Goal: Task Accomplishment & Management: Use online tool/utility

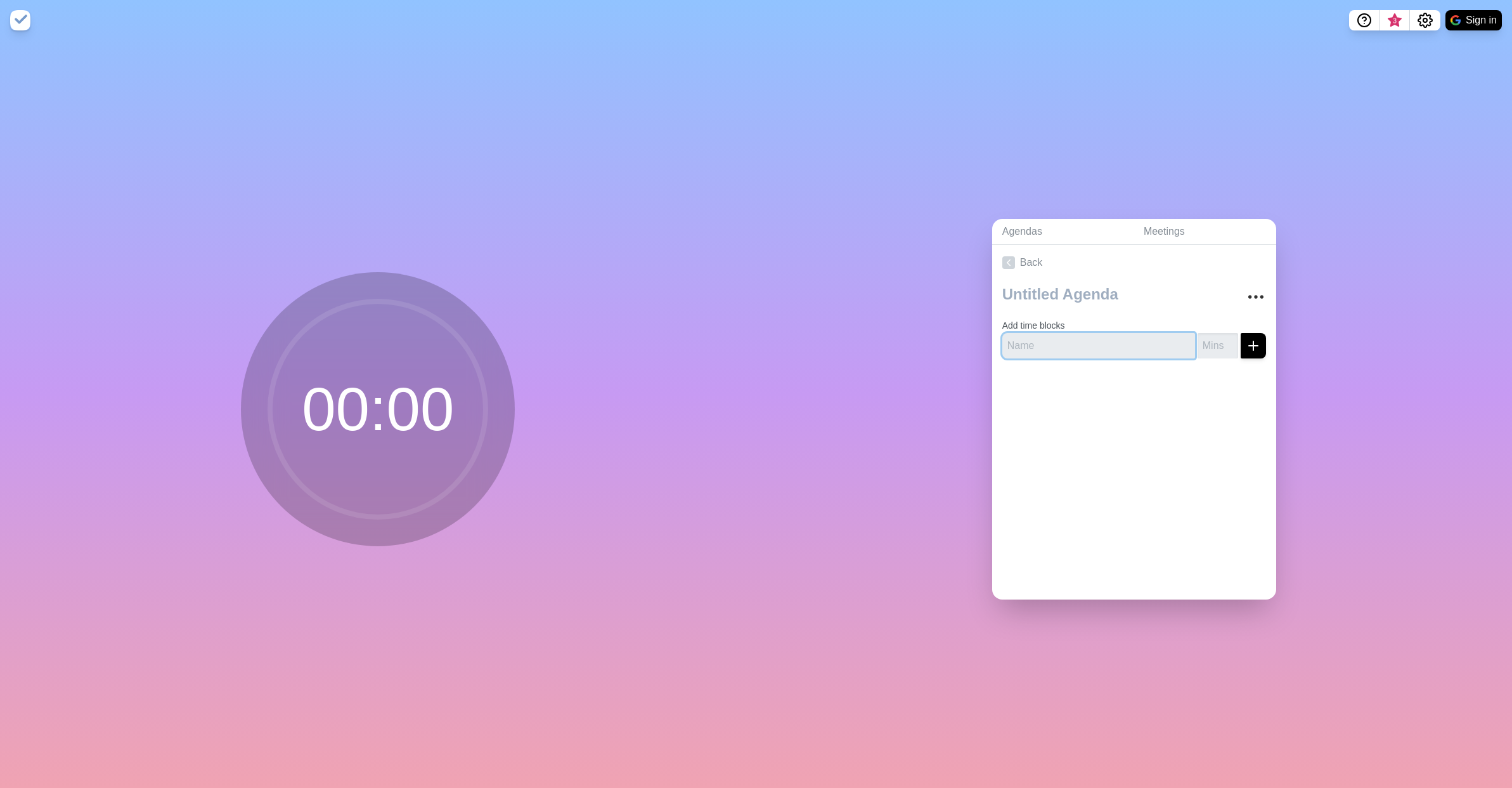
click at [1058, 347] on input "text" at bounding box center [1099, 345] width 192 height 25
click at [1058, 295] on textarea at bounding box center [1115, 294] width 236 height 28
click at [1061, 341] on input "text" at bounding box center [1099, 345] width 192 height 25
click at [1419, 22] on icon "Settings" at bounding box center [1425, 20] width 15 height 15
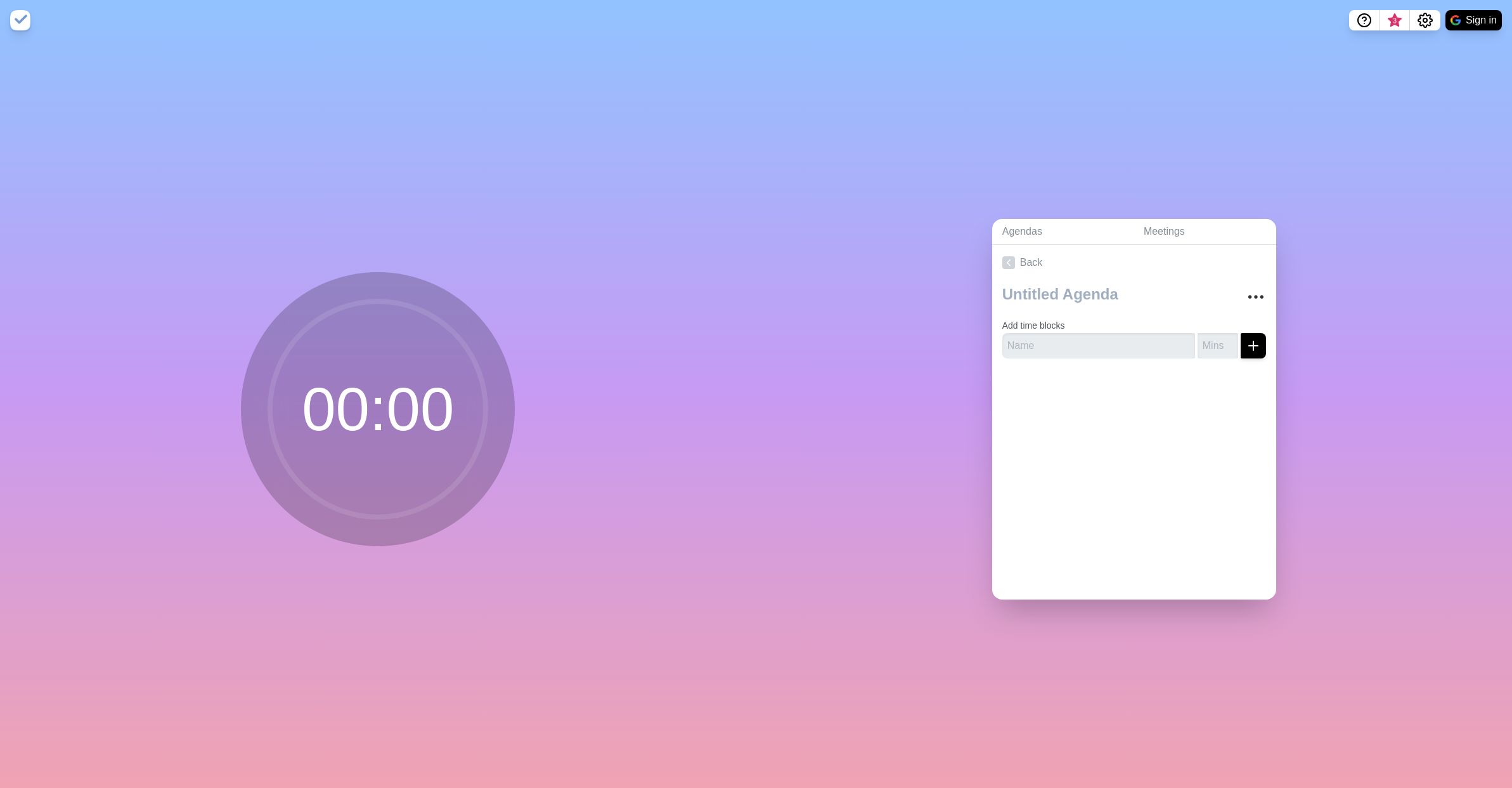
click at [1152, 89] on div "Agendas Meetings Back Add time blocks" at bounding box center [1134, 414] width 756 height 747
click at [1059, 344] on input "text" at bounding box center [1099, 345] width 192 height 25
click at [887, 303] on div "Agendas Meetings Back Add time blocks" at bounding box center [1134, 414] width 756 height 747
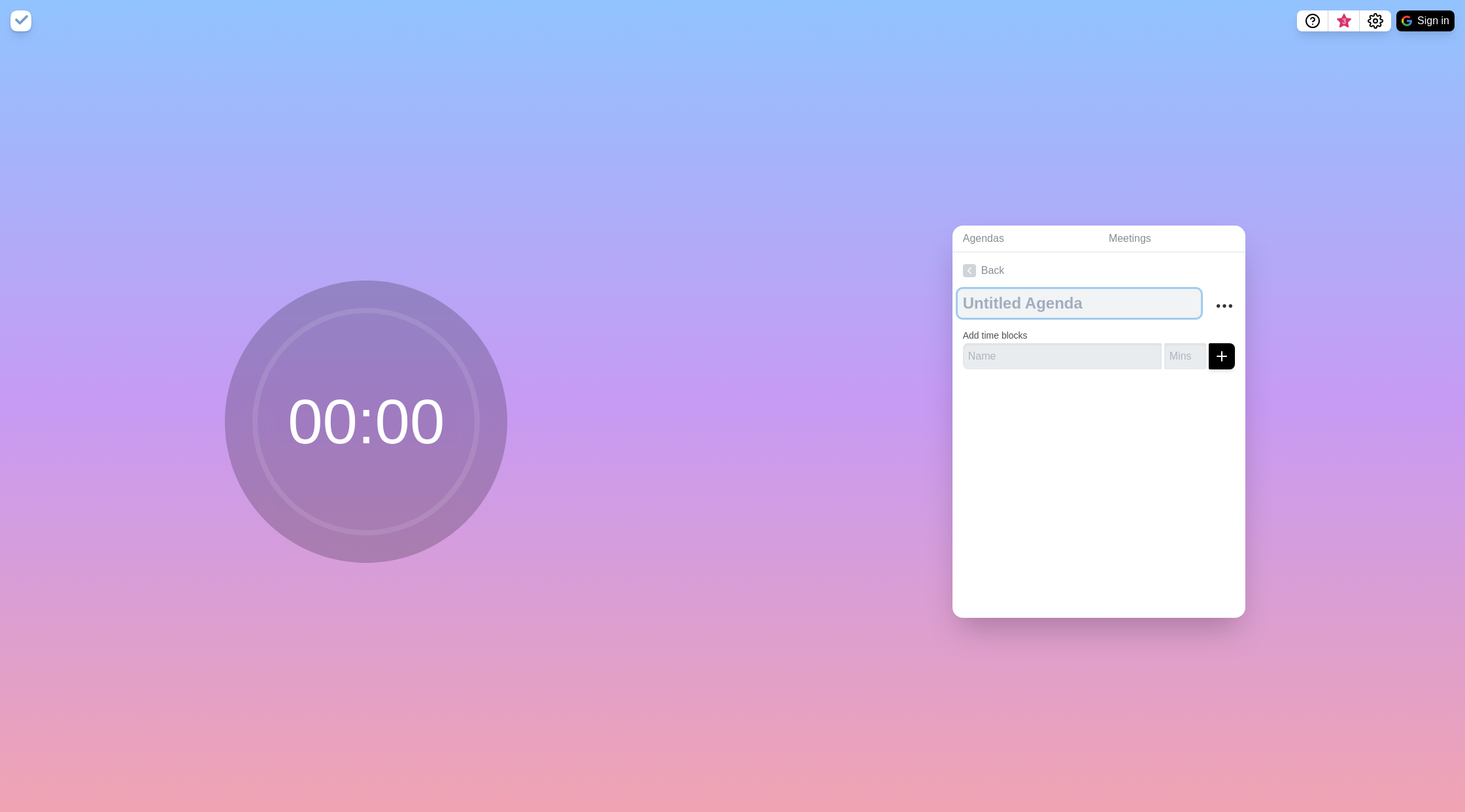
click at [1008, 302] on textarea at bounding box center [1079, 303] width 243 height 29
type textarea "test"
click at [1008, 353] on input "text" at bounding box center [1062, 356] width 199 height 26
type input "test1"
click at [1174, 353] on input "number" at bounding box center [1185, 356] width 42 height 26
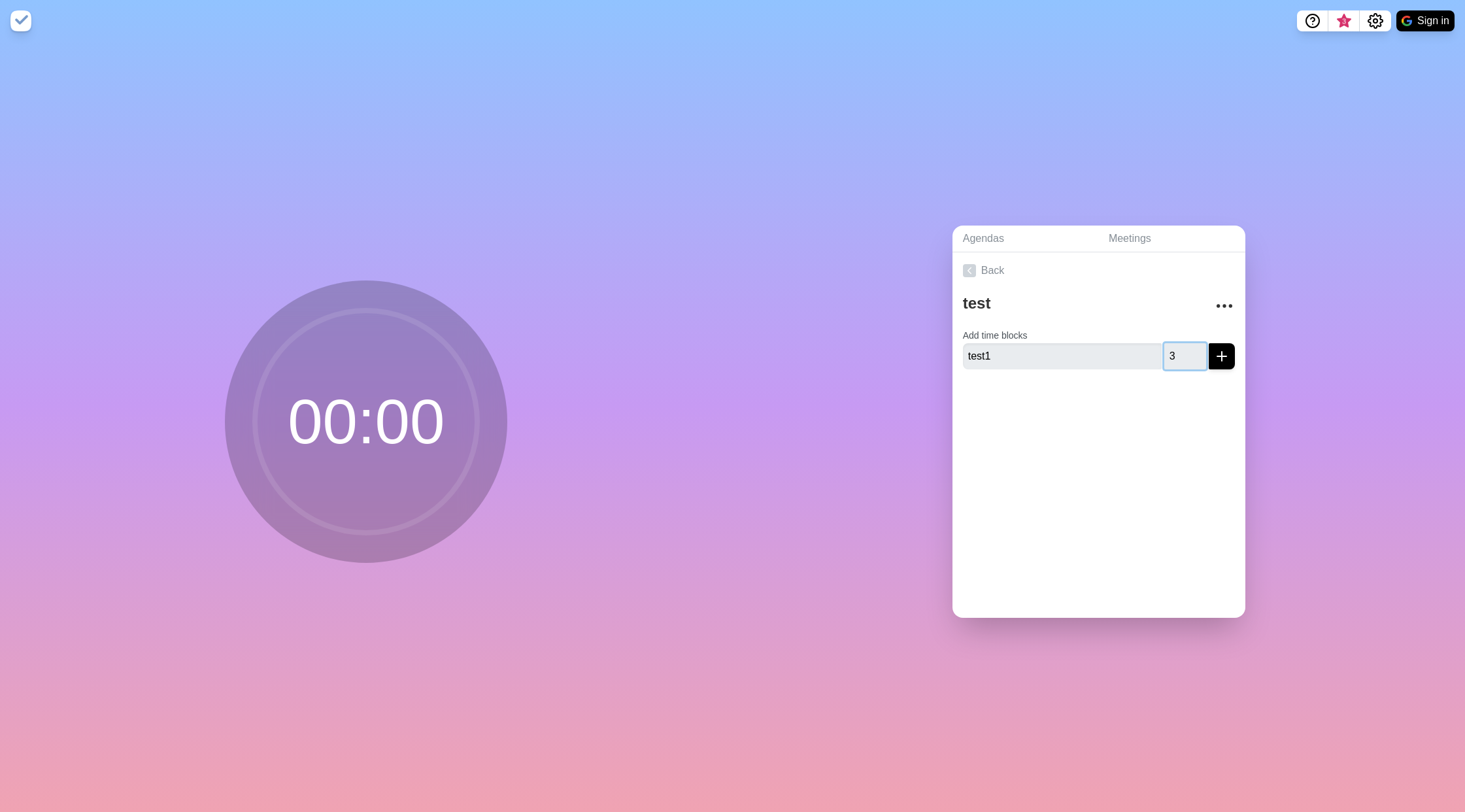
type input "3"
click at [1214, 353] on icon "submit" at bounding box center [1222, 356] width 16 height 16
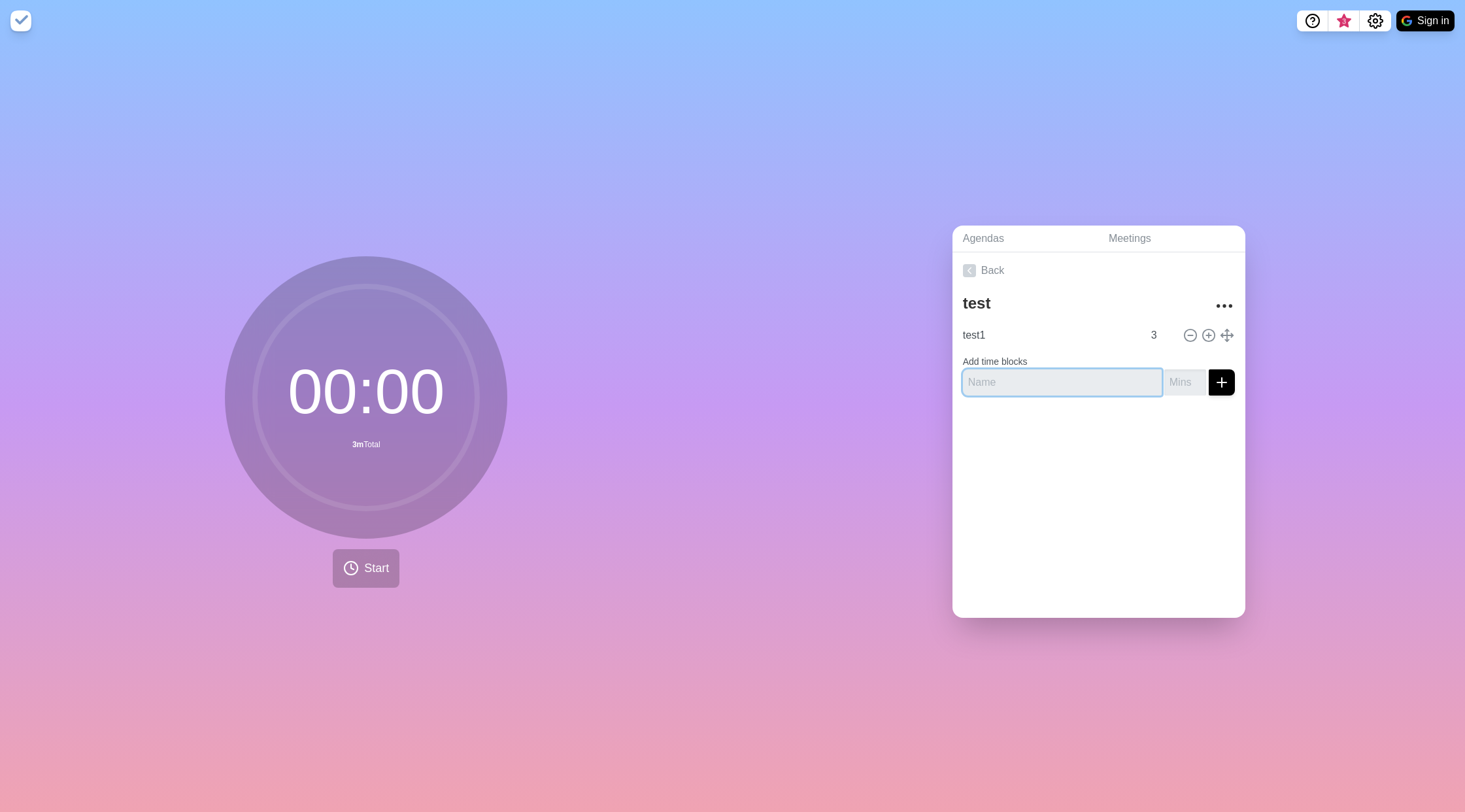
click at [1005, 375] on input "text" at bounding box center [1062, 382] width 199 height 26
type input "test2"
click at [1031, 495] on div "Back test test1 3 Add time blocks test2" at bounding box center [1099, 435] width 293 height 365
click at [1214, 375] on icon "submit" at bounding box center [1222, 383] width 16 height 16
type input "3"
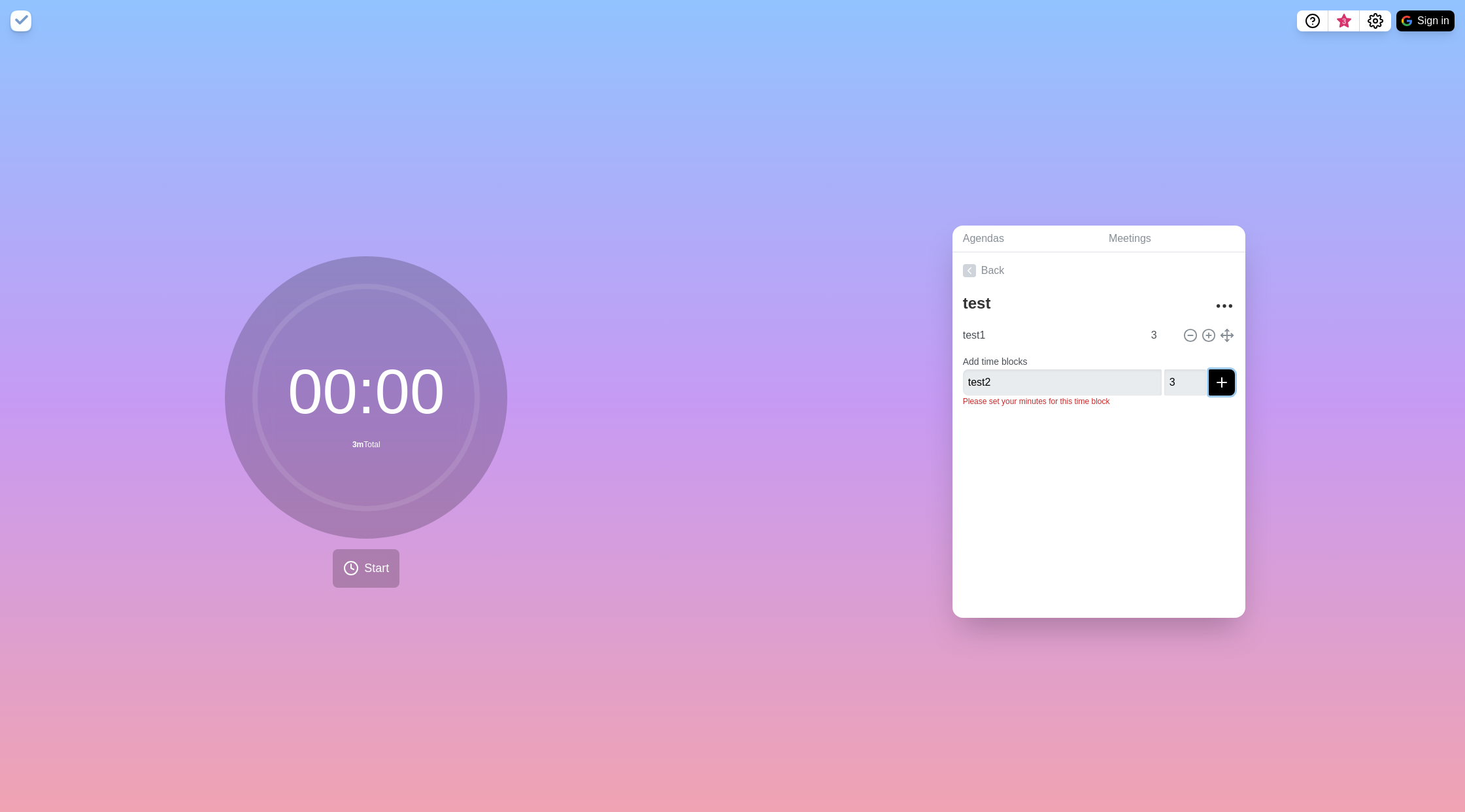
click at [1214, 380] on icon "submit" at bounding box center [1222, 383] width 16 height 16
click at [371, 560] on span "Start" at bounding box center [376, 568] width 25 height 17
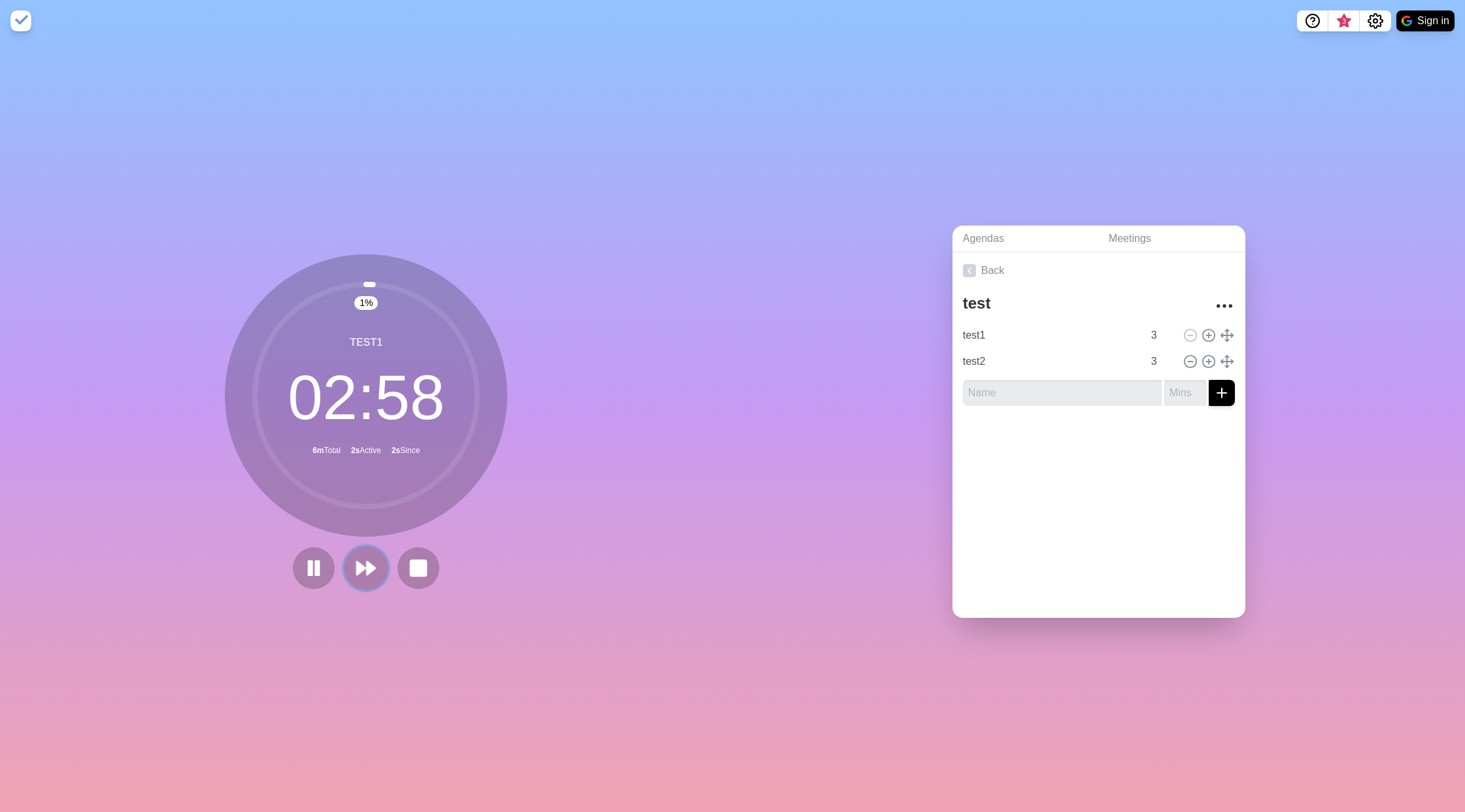
click at [358, 574] on icon at bounding box center [366, 568] width 22 height 22
click at [394, 564] on polygon at bounding box center [398, 568] width 9 height 13
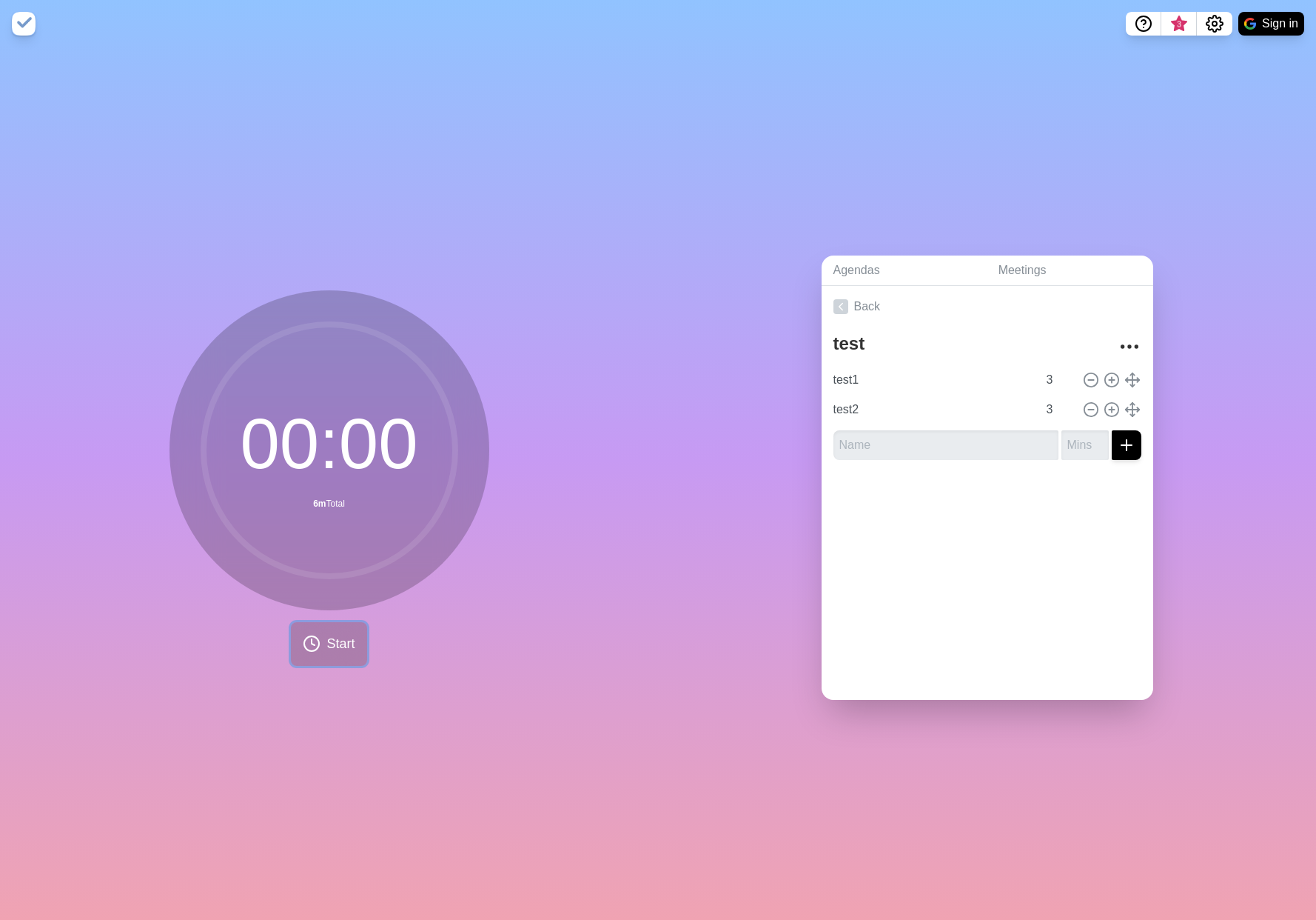
click at [327, 636] on span "Start" at bounding box center [340, 644] width 28 height 20
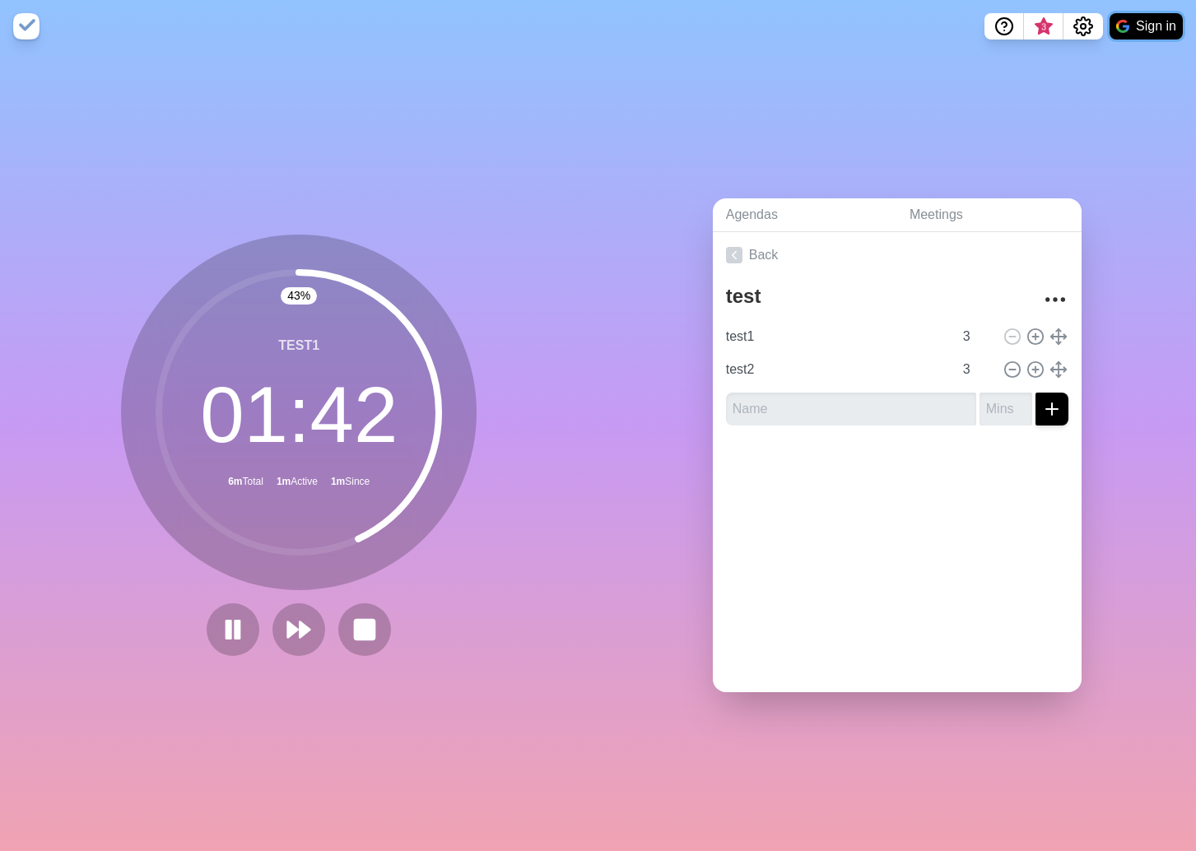
click at [1137, 28] on button "Sign in" at bounding box center [1146, 26] width 73 height 26
click at [1008, 29] on icon "Help" at bounding box center [1005, 26] width 20 height 20
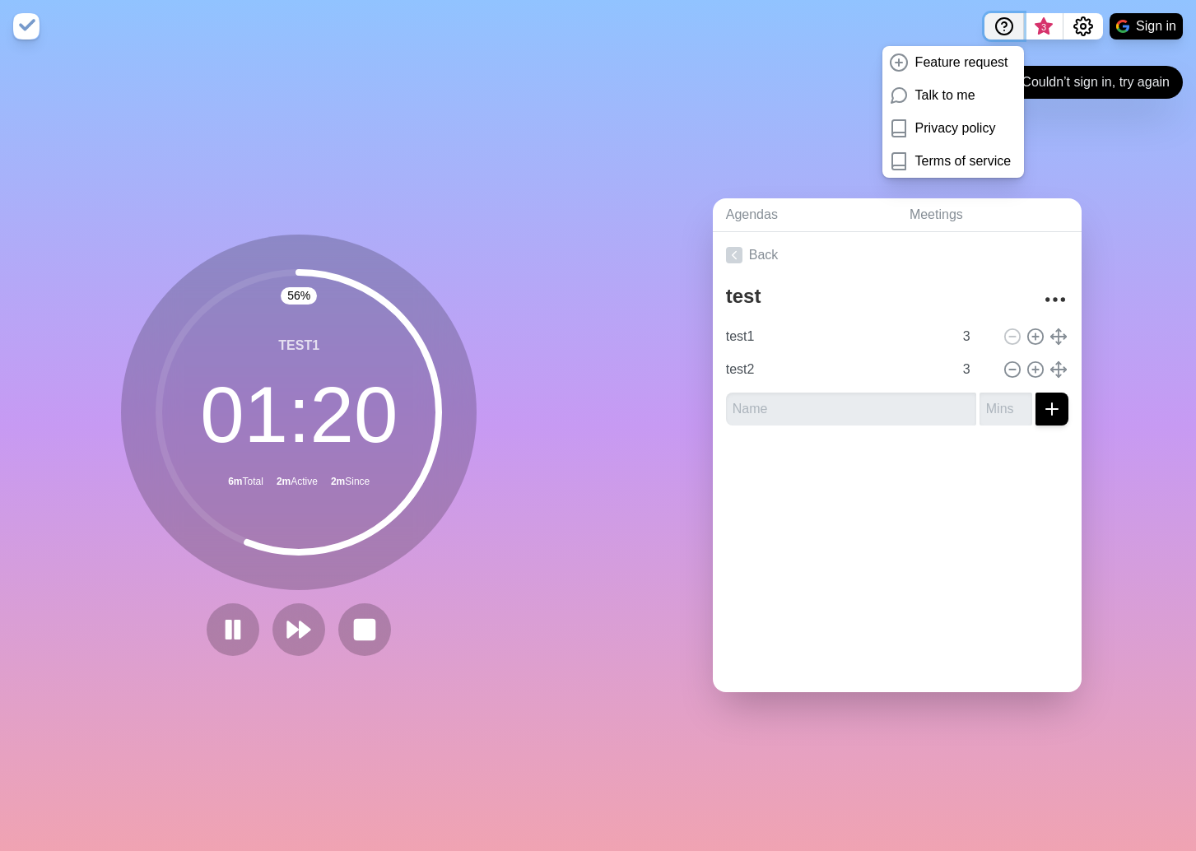
click at [1007, 30] on icon "Help" at bounding box center [1005, 26] width 20 height 20
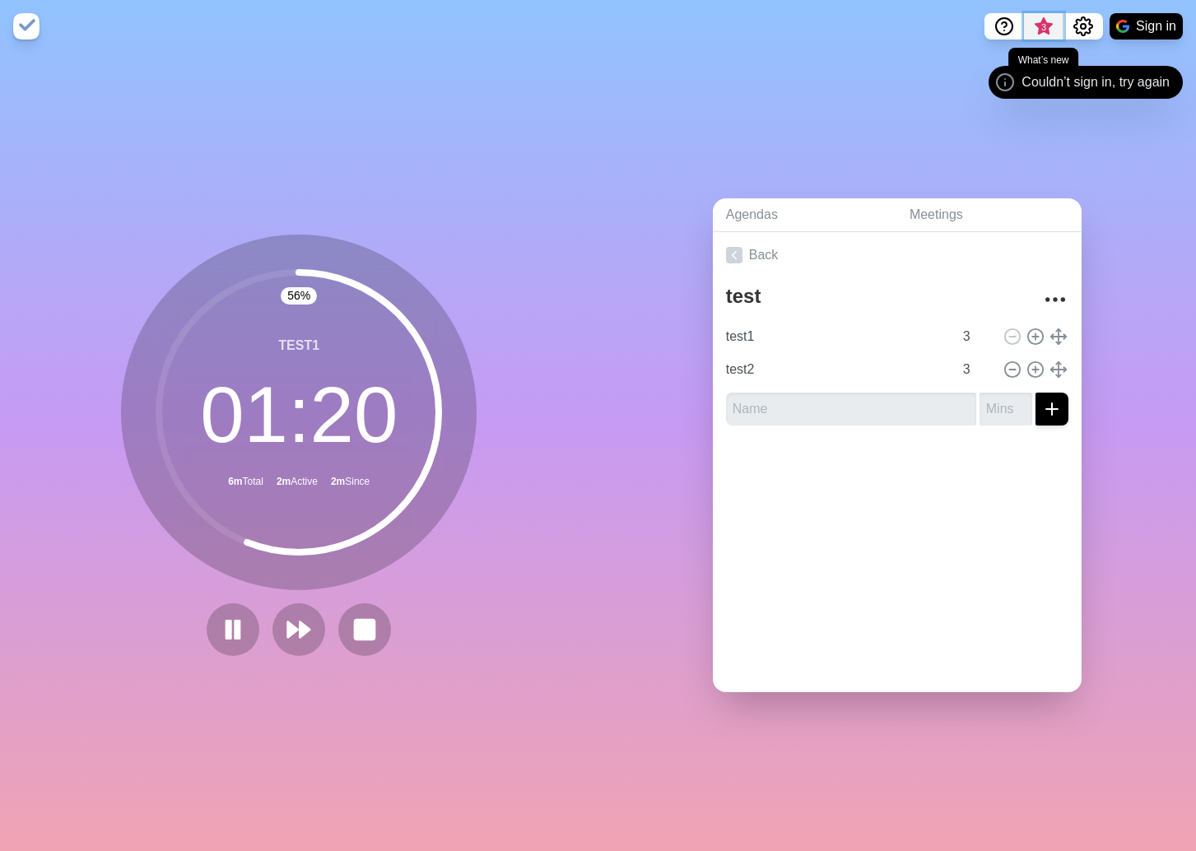
click at [1035, 29] on span "3" at bounding box center [1044, 31] width 26 height 35
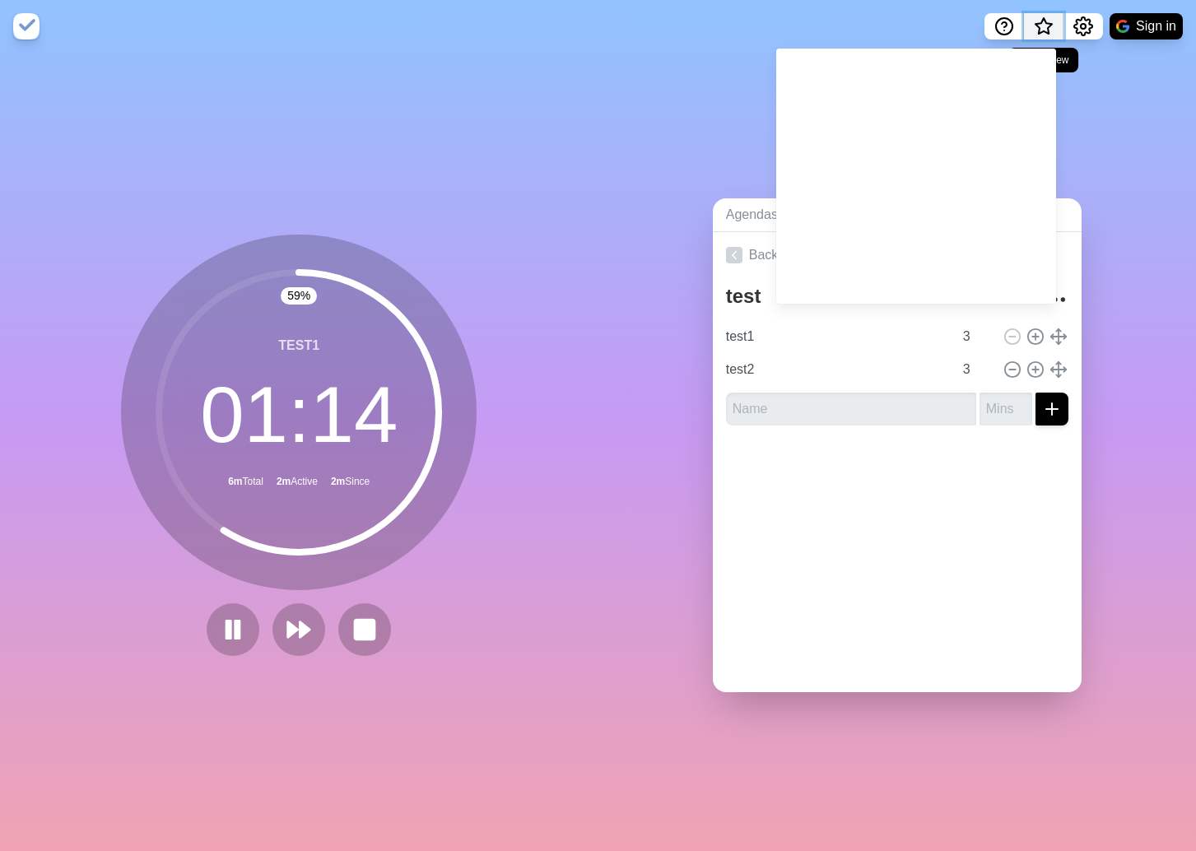
click at [1035, 29] on span "What’s new" at bounding box center [1044, 31] width 26 height 35
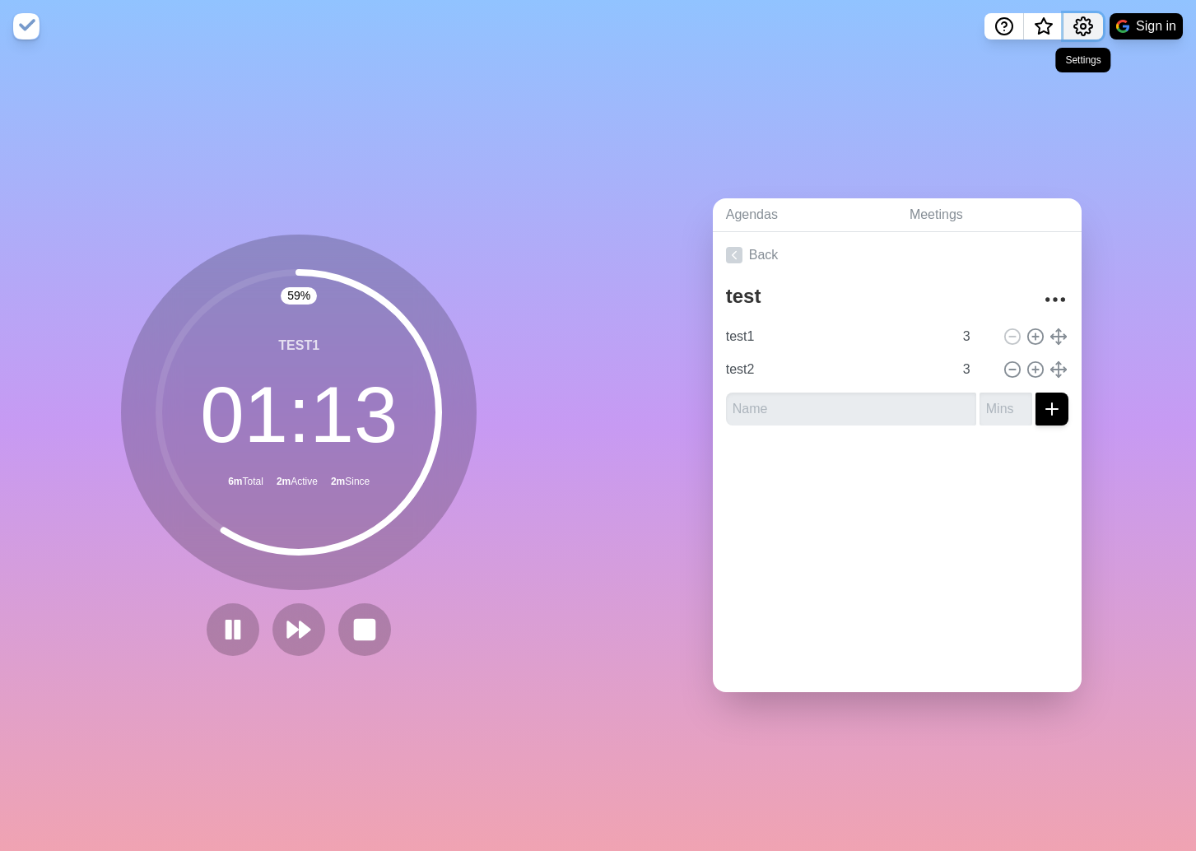
click at [1080, 22] on icon "Settings" at bounding box center [1084, 26] width 20 height 20
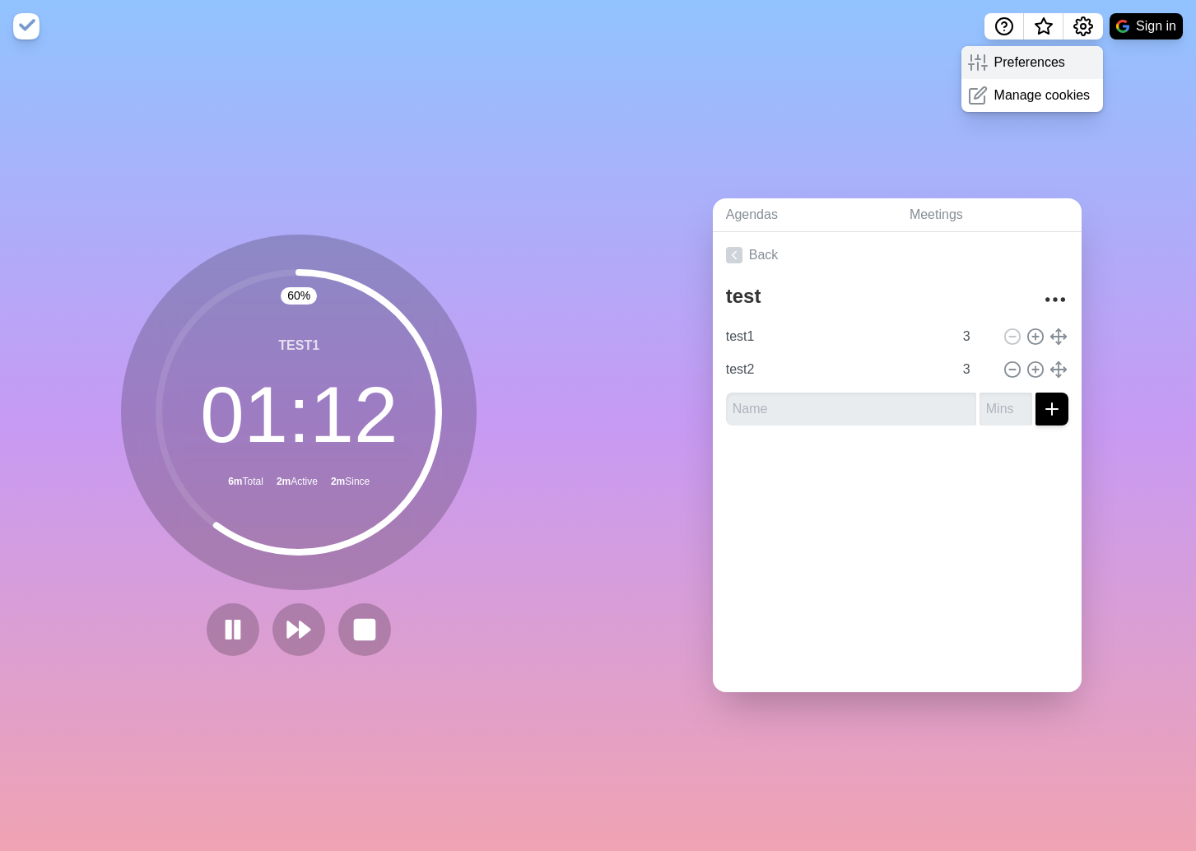
click at [1051, 59] on p "Preferences" at bounding box center [1030, 63] width 71 height 20
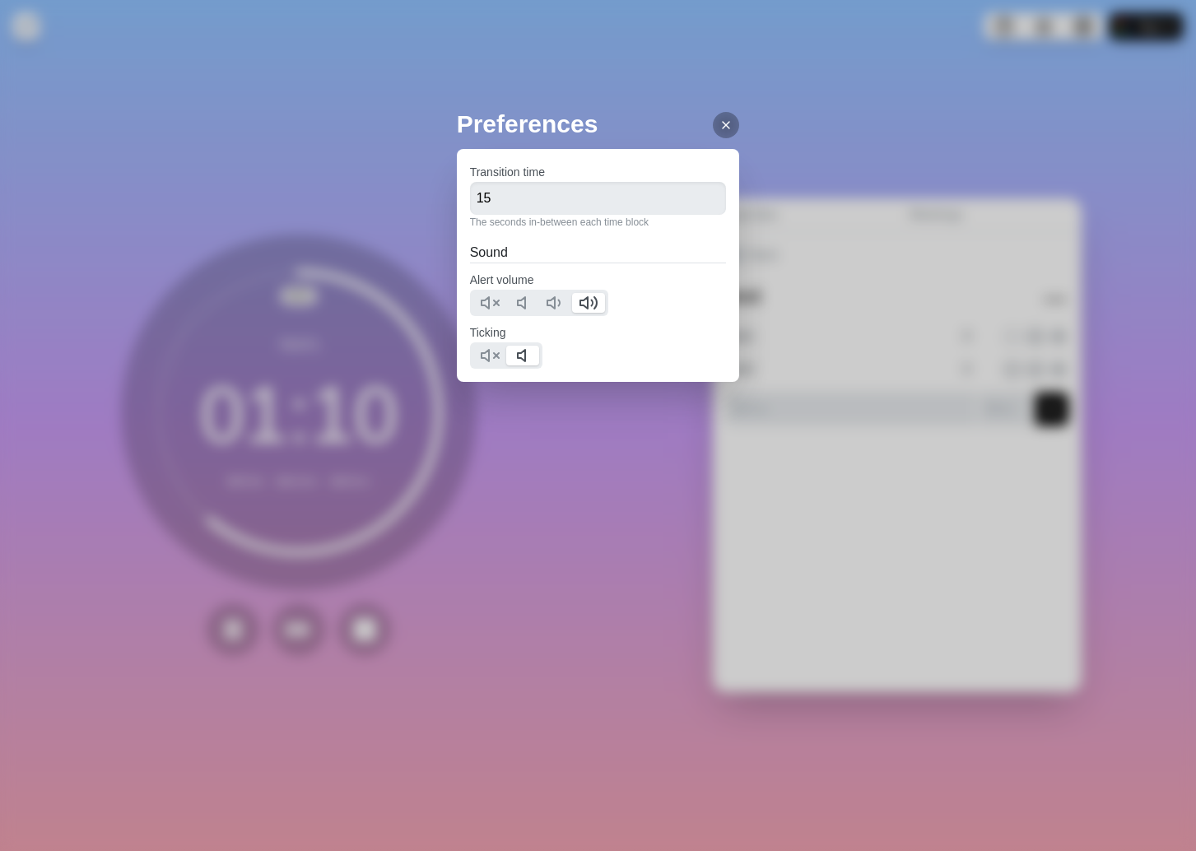
click at [720, 124] on icon at bounding box center [726, 125] width 13 height 13
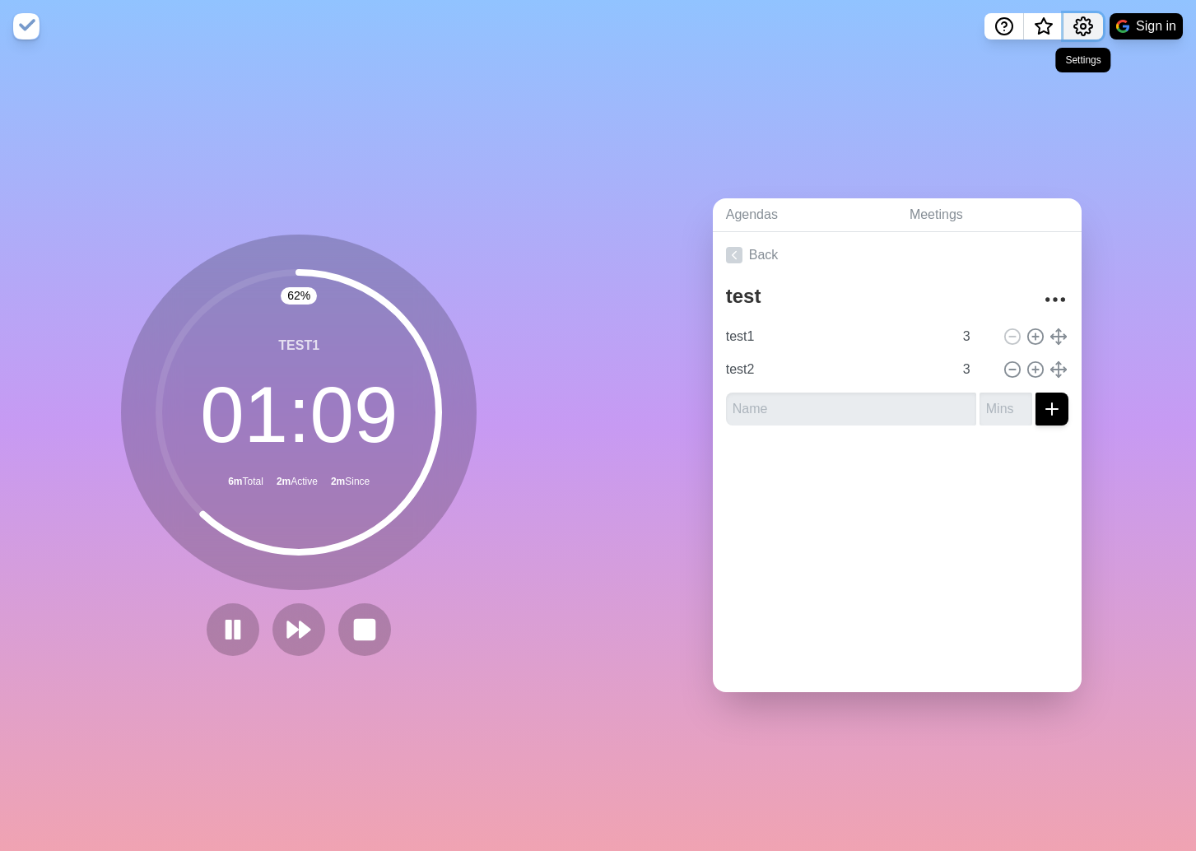
click at [1086, 23] on icon "Settings" at bounding box center [1084, 26] width 20 height 20
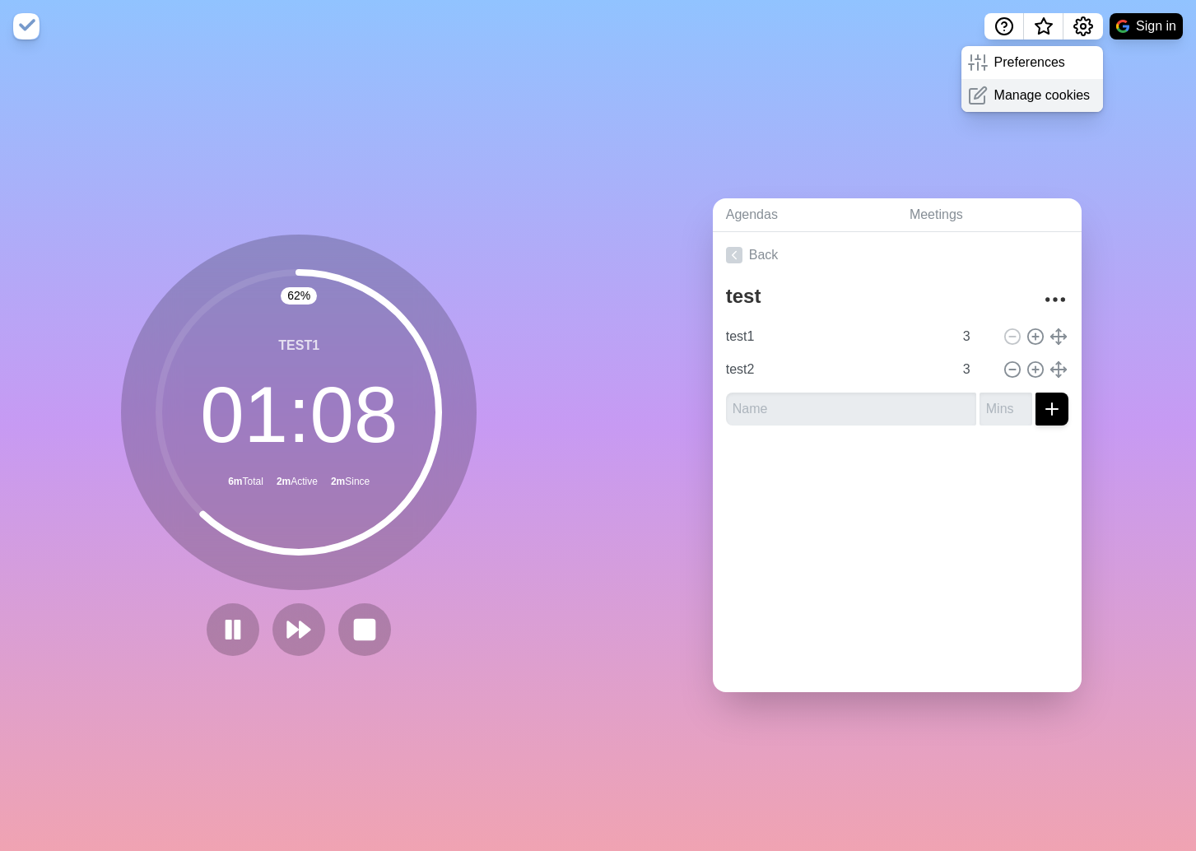
click at [1038, 91] on p "Manage cookies" at bounding box center [1043, 96] width 96 height 20
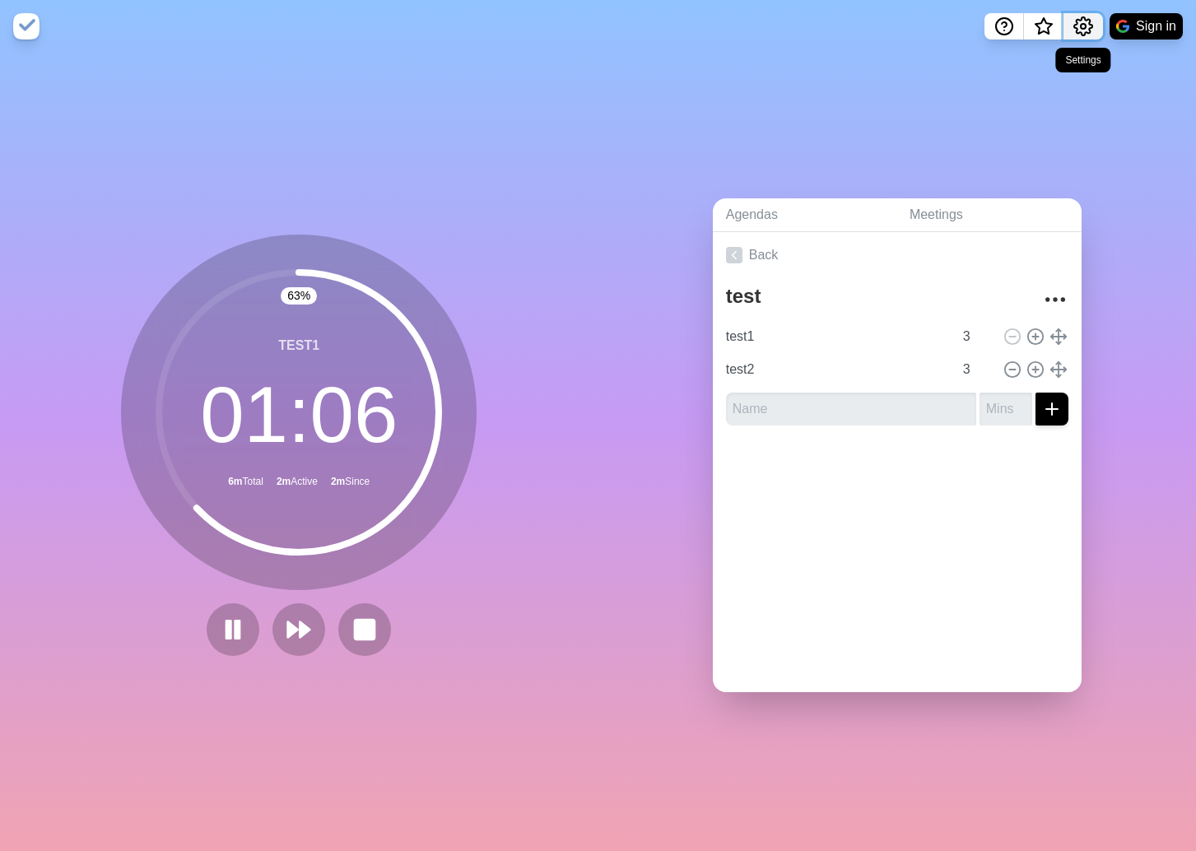
click at [1093, 16] on button "Settings" at bounding box center [1084, 26] width 40 height 26
click at [1031, 91] on p "Manage cookies" at bounding box center [1043, 96] width 96 height 20
click at [998, 30] on icon "Help" at bounding box center [1005, 26] width 20 height 20
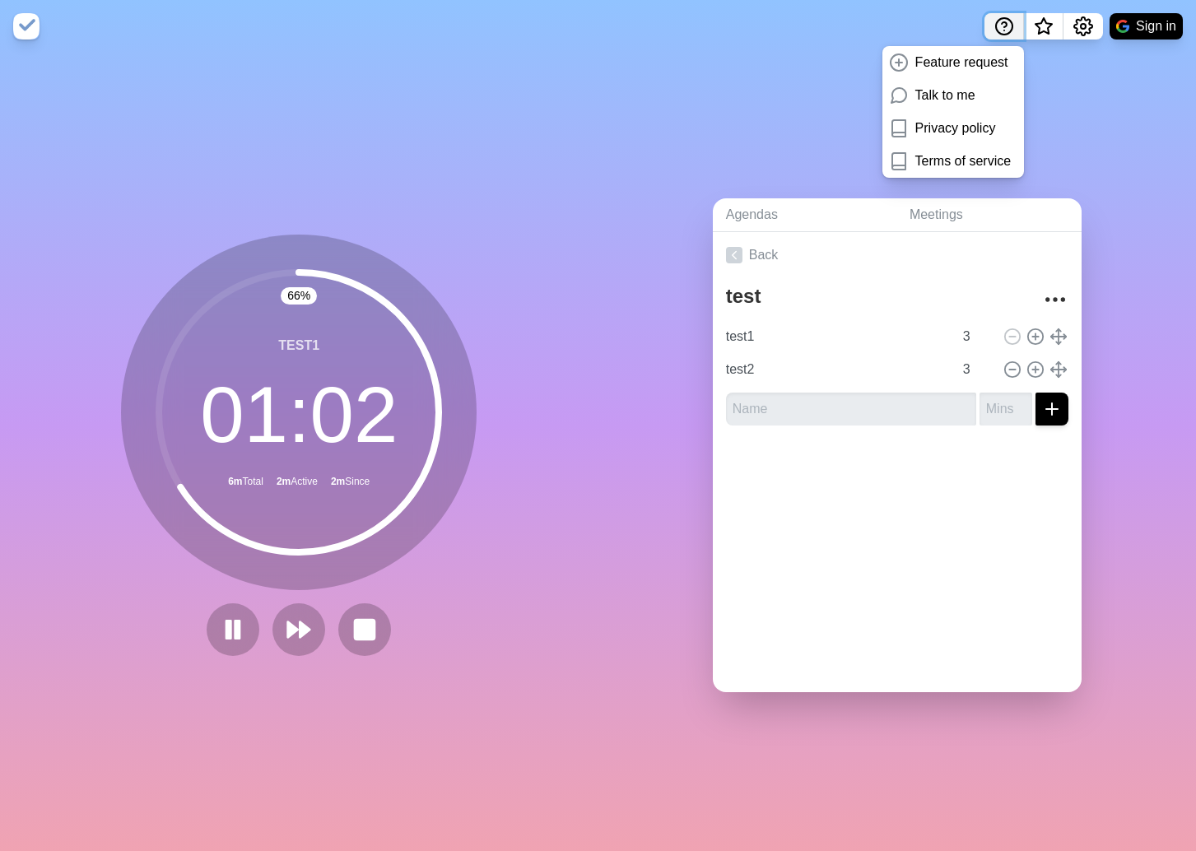
click at [996, 24] on icon "Help" at bounding box center [1005, 26] width 20 height 20
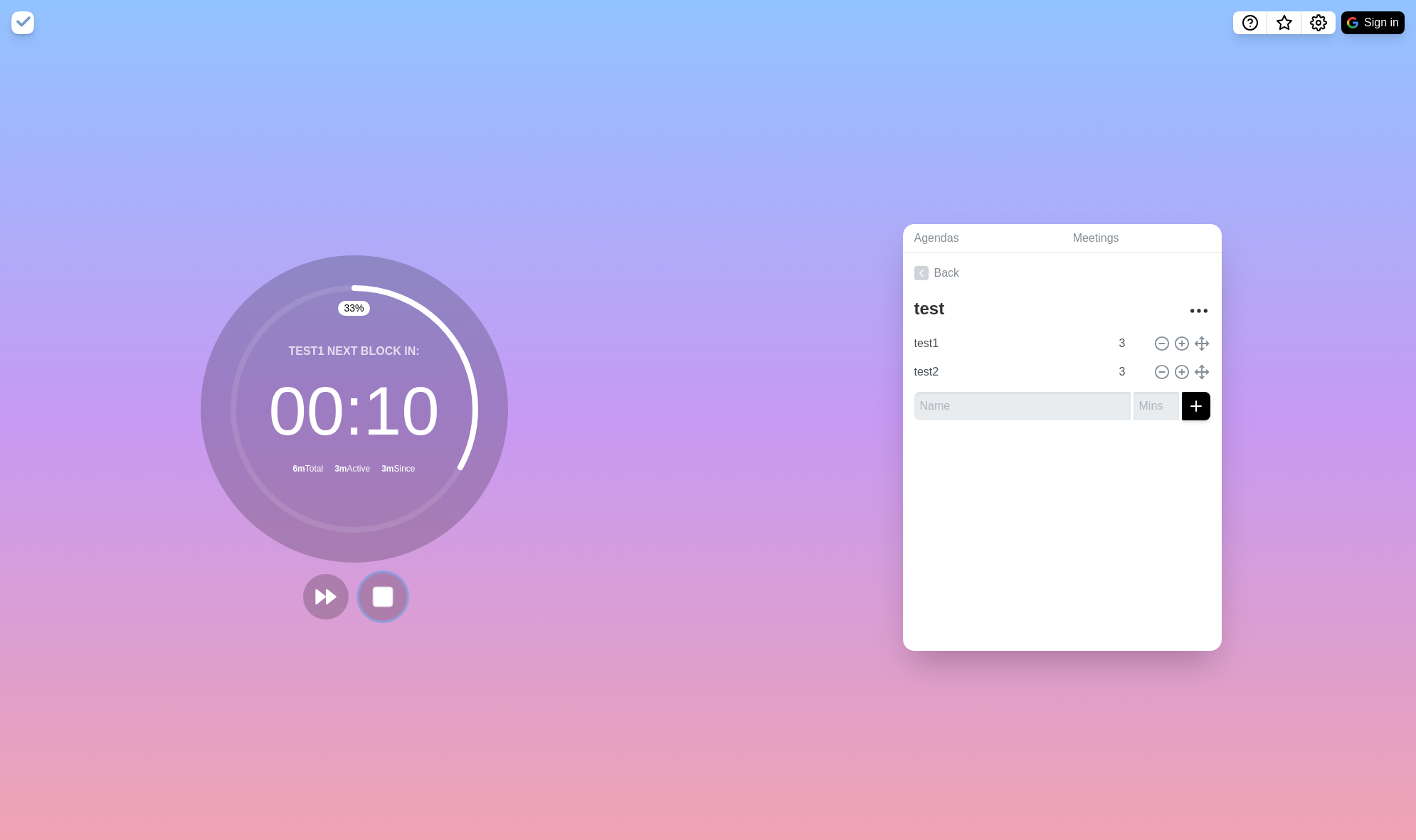
click at [384, 592] on rect at bounding box center [382, 596] width 18 height 18
